Goal: Task Accomplishment & Management: Use online tool/utility

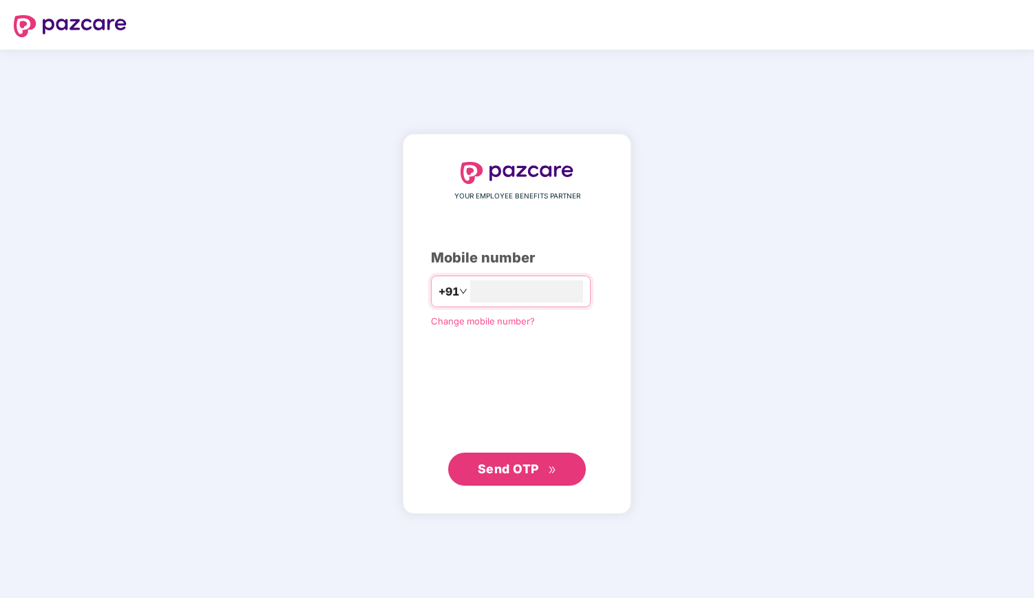
type input "**********"
click at [485, 472] on span "Send OTP" at bounding box center [508, 468] width 61 height 14
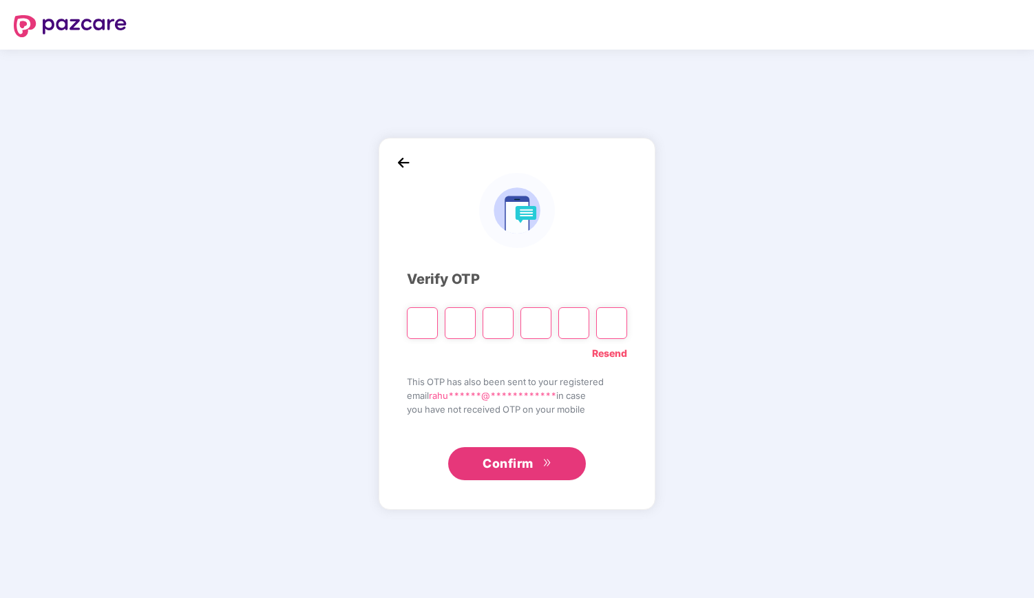
type input "*"
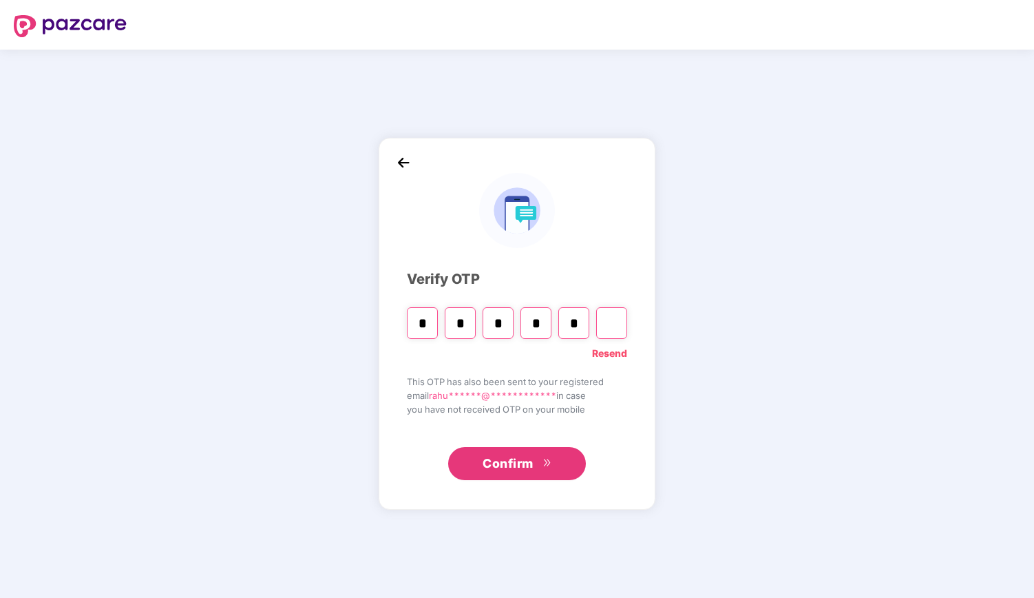
type input "*"
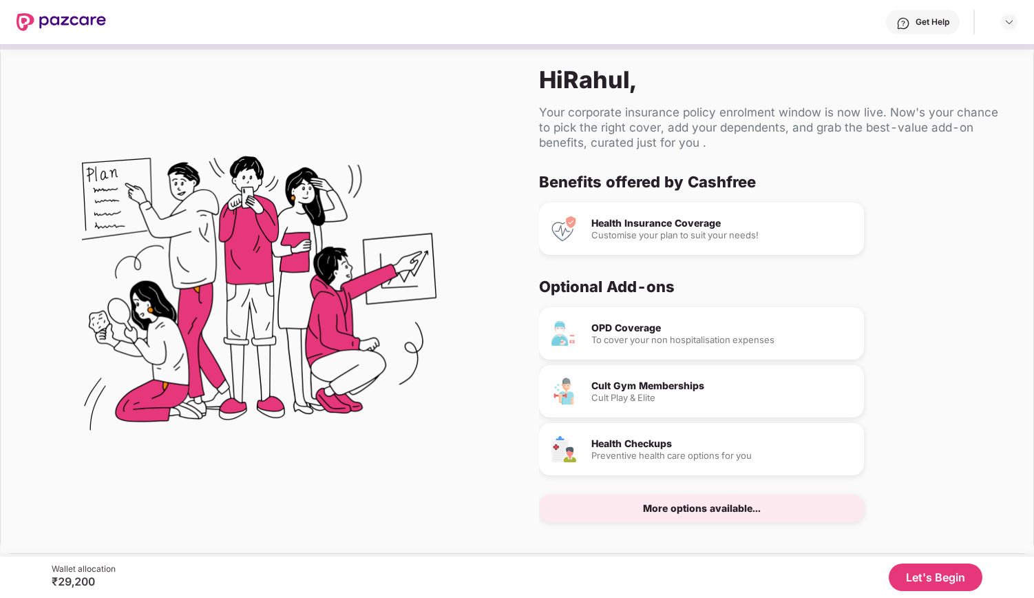
click at [922, 572] on button "Let's Begin" at bounding box center [936, 577] width 94 height 28
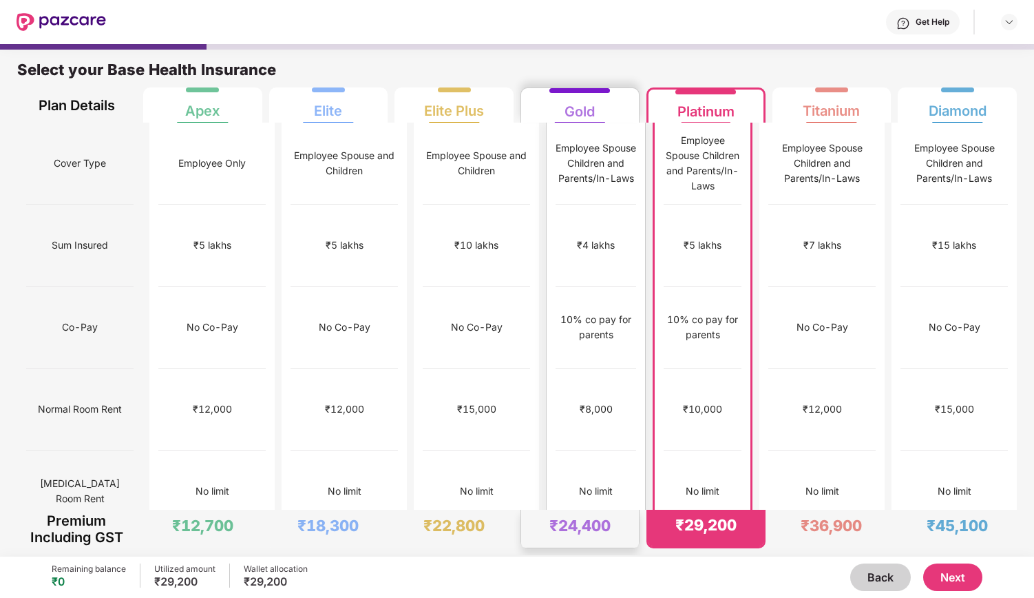
click at [578, 532] on div "₹1,00,000" at bounding box center [596, 573] width 81 height 82
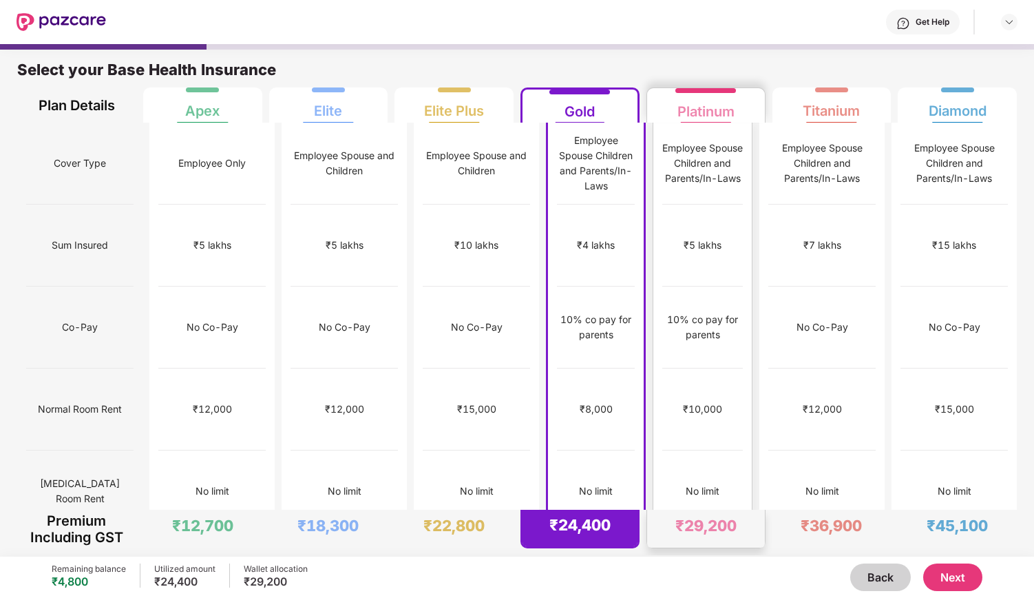
click at [662, 532] on div "₹1,00,000" at bounding box center [702, 573] width 81 height 82
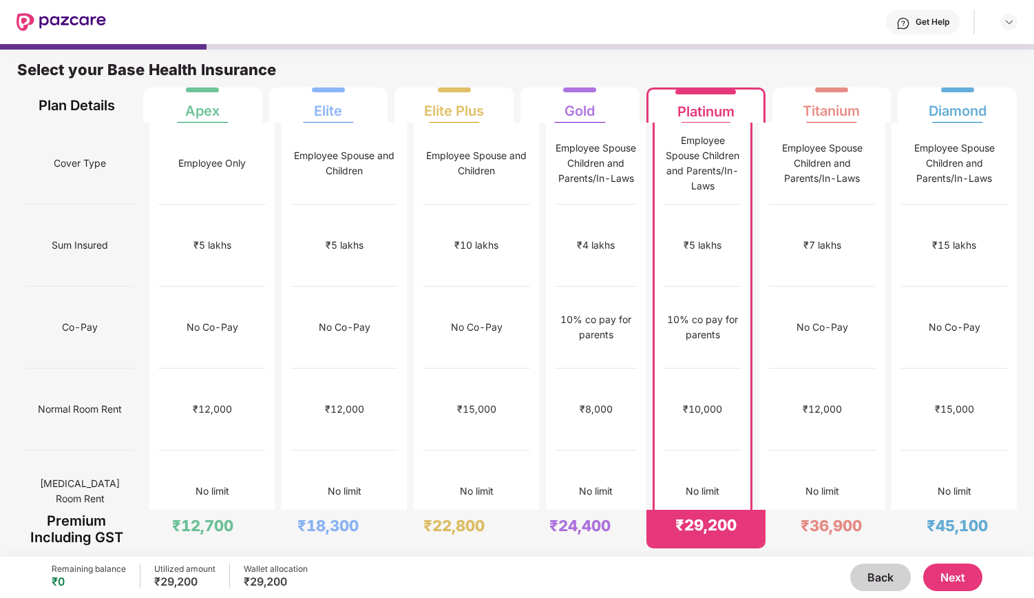
click at [707, 532] on div "₹1,00,000" at bounding box center [703, 573] width 78 height 82
click at [934, 579] on button "Next" at bounding box center [952, 577] width 59 height 28
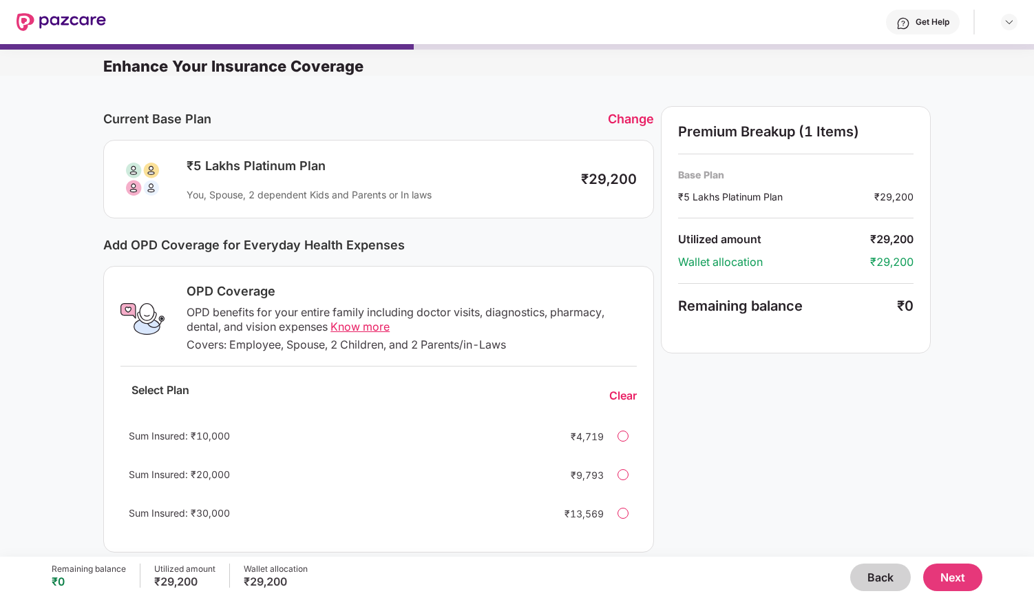
click at [955, 567] on button "Next" at bounding box center [952, 577] width 59 height 28
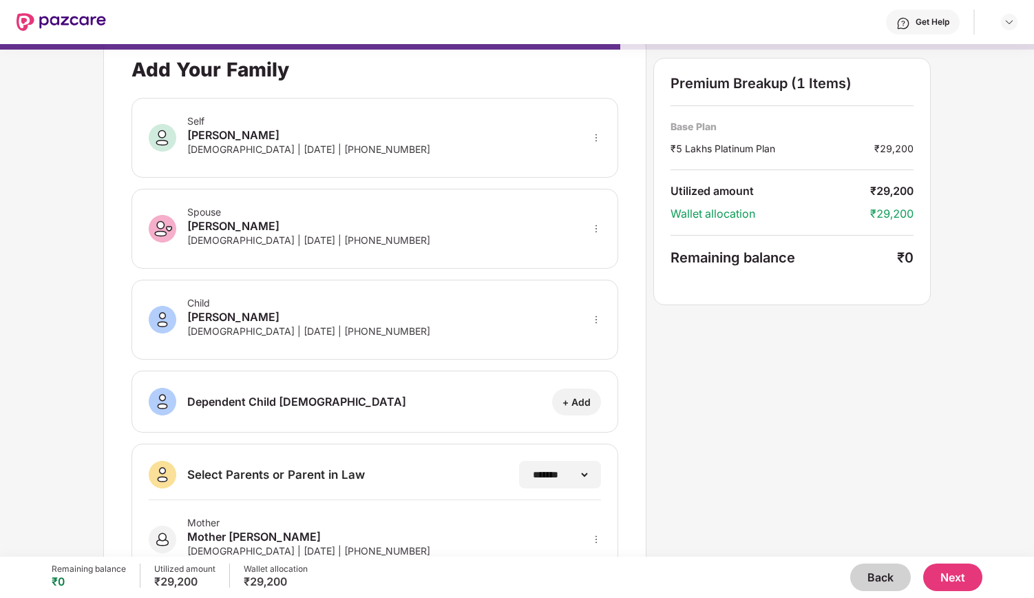
scroll to position [149, 0]
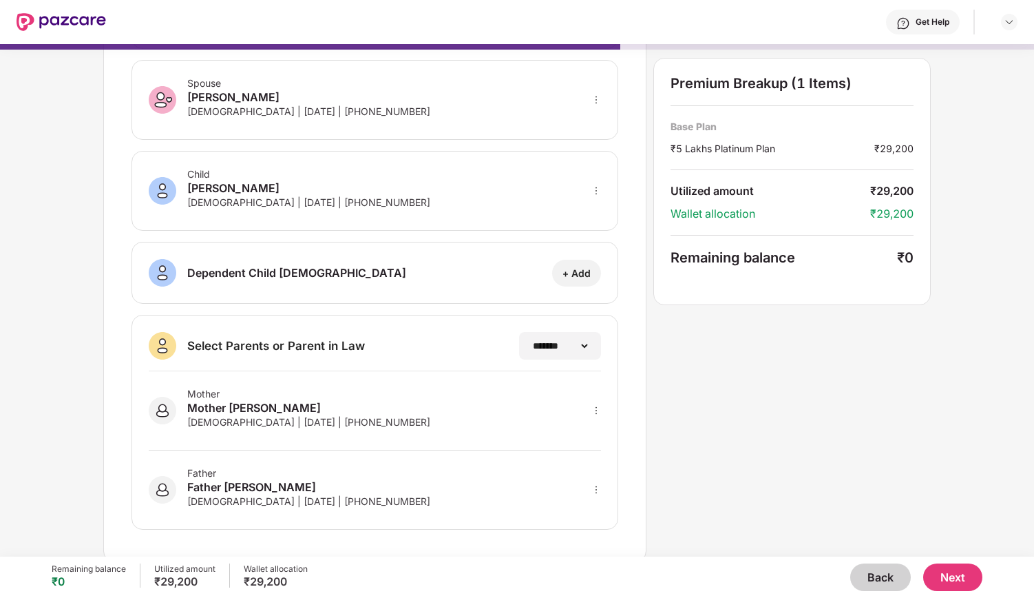
click at [960, 572] on button "Next" at bounding box center [952, 577] width 59 height 28
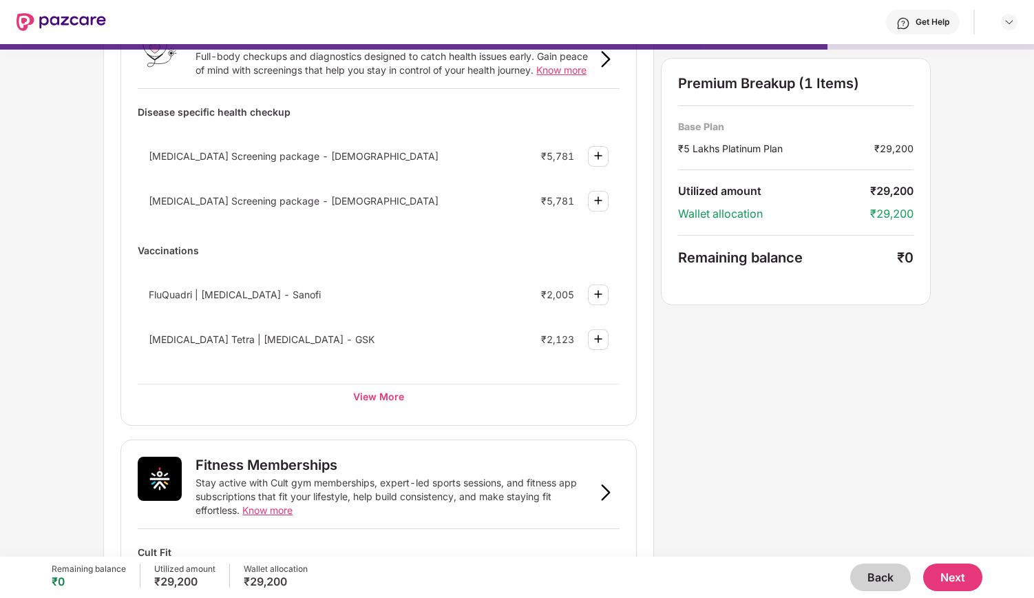
scroll to position [118, 0]
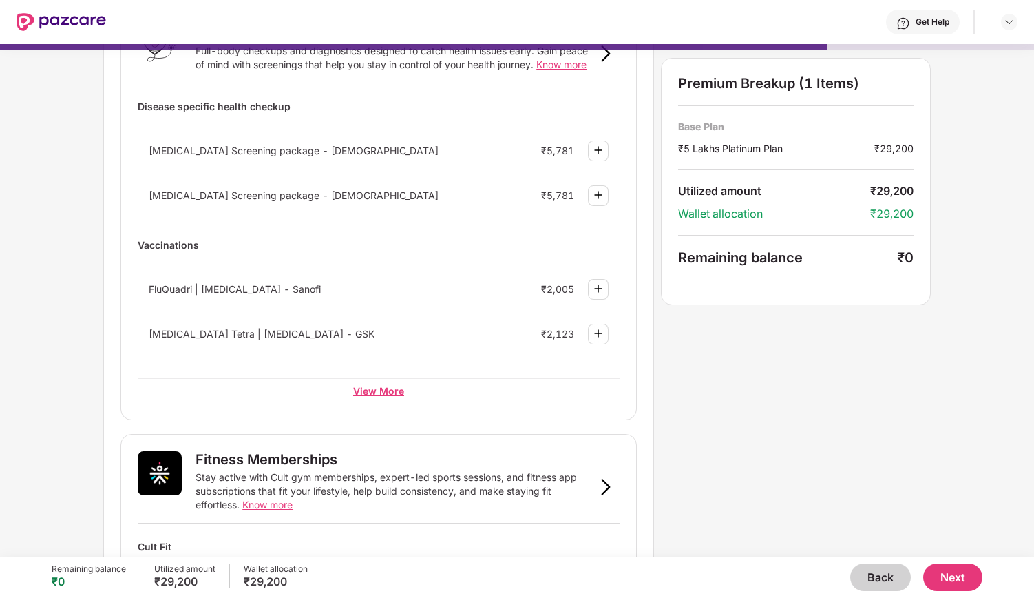
click at [364, 381] on div "View More" at bounding box center [379, 390] width 482 height 25
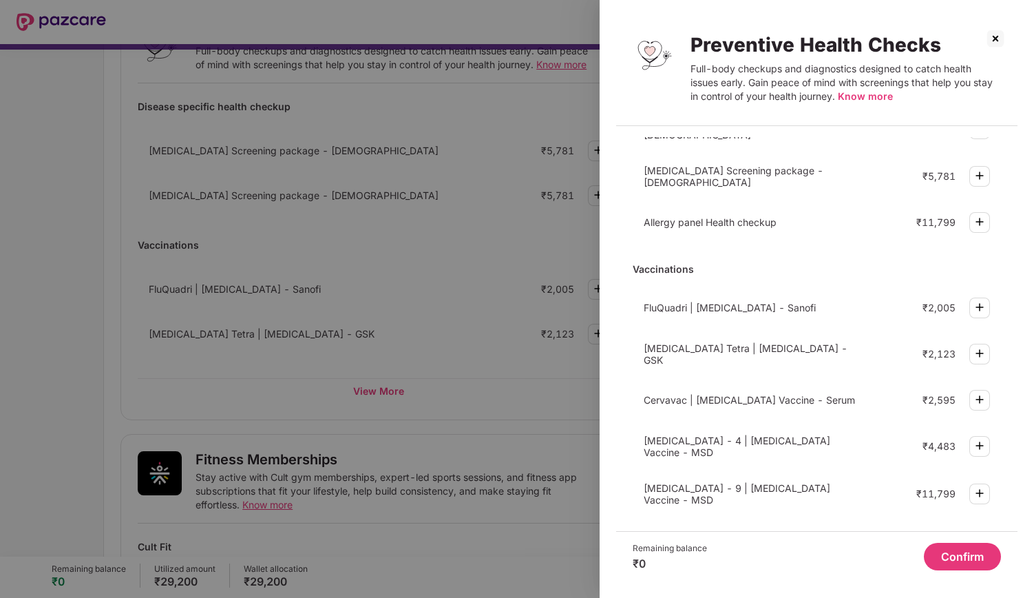
scroll to position [0, 0]
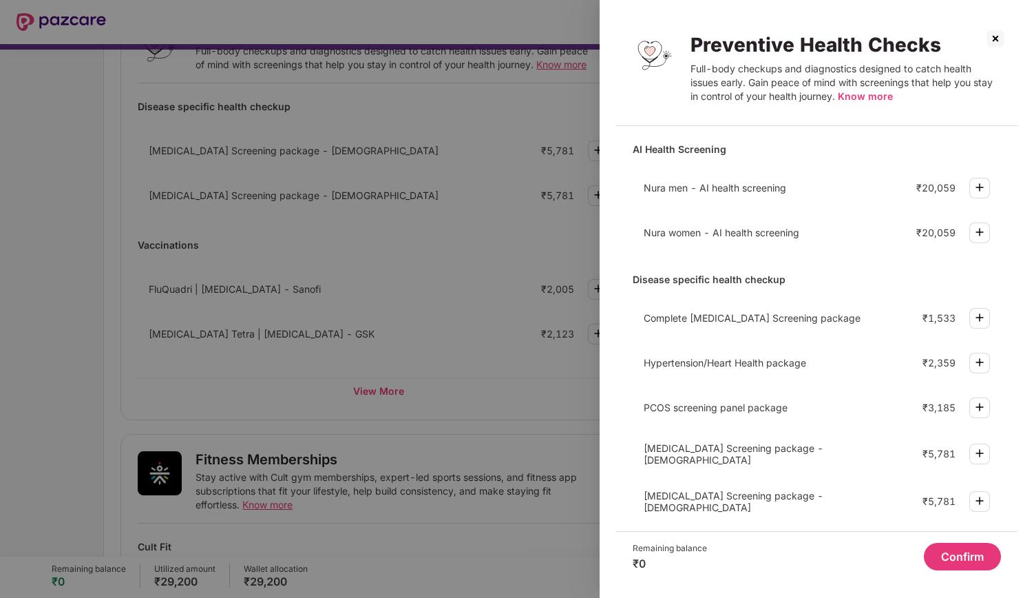
click at [994, 37] on img at bounding box center [996, 39] width 22 height 22
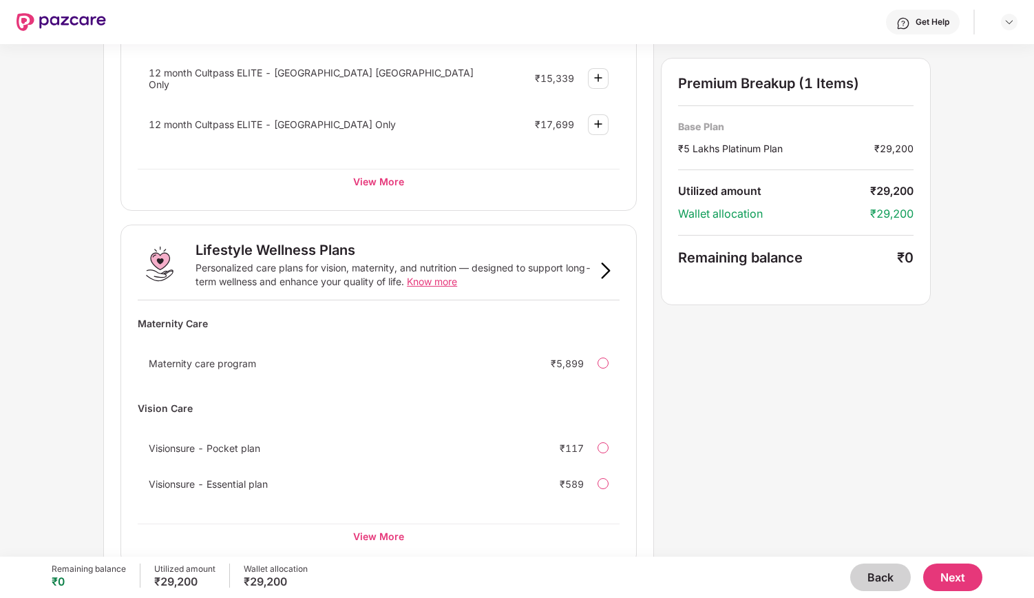
scroll to position [742, 0]
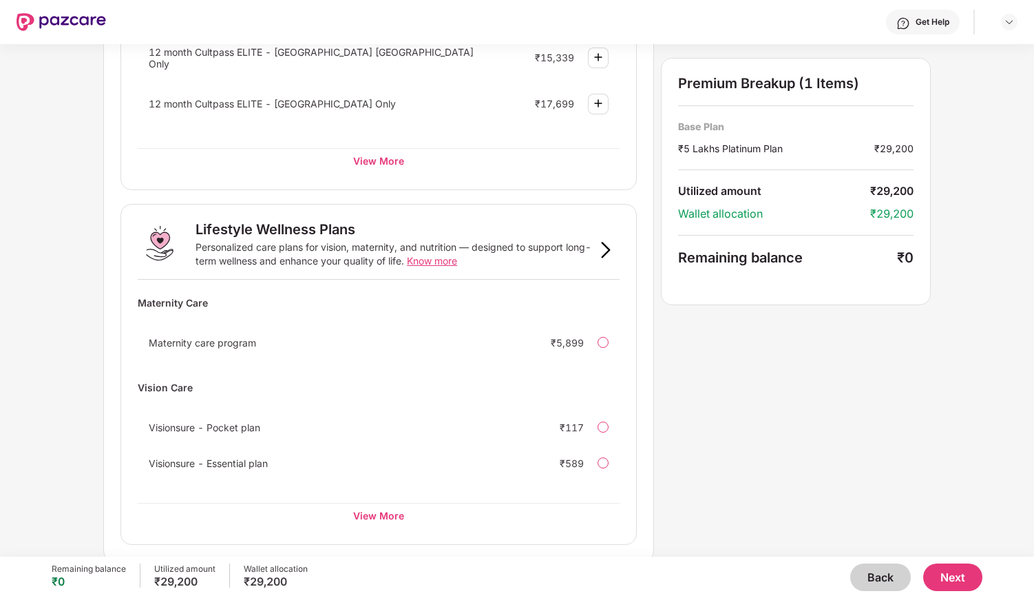
click at [956, 575] on button "Next" at bounding box center [952, 577] width 59 height 28
